Goal: Information Seeking & Learning: Find specific fact

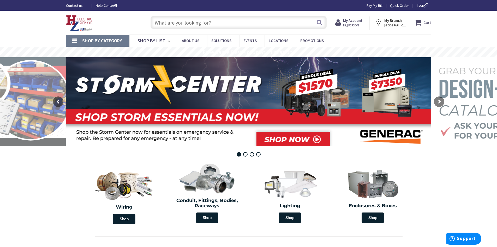
click at [170, 23] on input "text" at bounding box center [239, 22] width 176 height 13
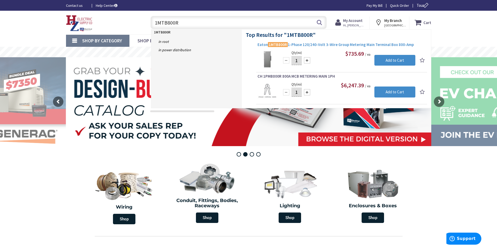
type input "1MTB800R"
click at [299, 45] on span "Eaton 1MTB800R 1-Phase 120/240-Volt 3-Wire Group Metering Main Terminal Box 800…" at bounding box center [341, 44] width 168 height 5
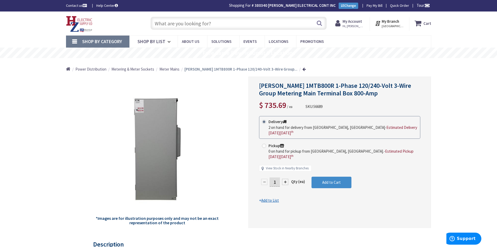
click at [172, 23] on input "text" at bounding box center [239, 23] width 176 height 13
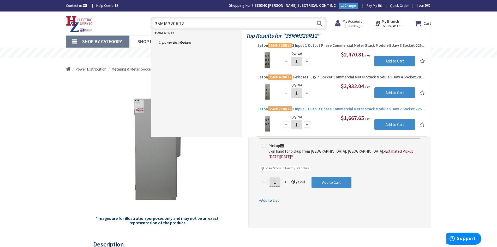
type input "35MM320R12"
click at [297, 108] on span "Eaton 35MM220R12 3 Input 1 Output Phase Commercial Meter Stack Module 5 Jaw 2 S…" at bounding box center [341, 108] width 168 height 5
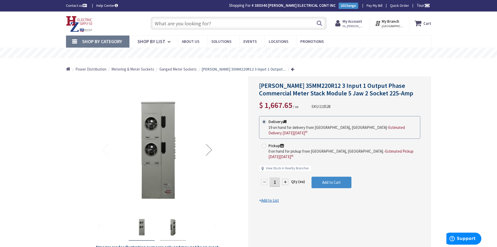
click at [173, 24] on input "text" at bounding box center [239, 23] width 176 height 13
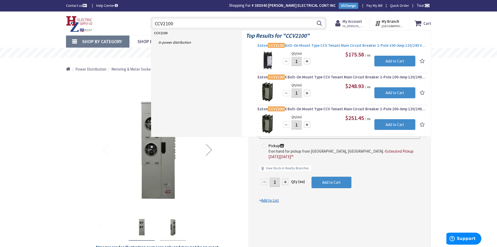
type input "CCV2100"
click at [316, 46] on span "Eaton CCV2100 Bolt-On Mount Type CCV Tenant Main Circuit Breaker 2-Pole 100-Amp…" at bounding box center [341, 45] width 168 height 5
